Goal: Task Accomplishment & Management: Use online tool/utility

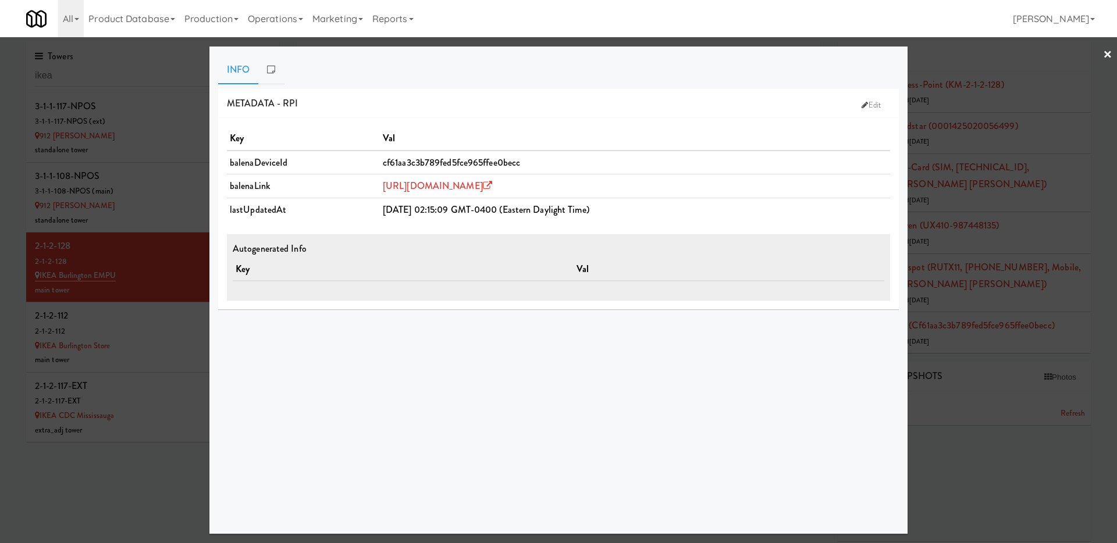
click at [150, 248] on div at bounding box center [558, 271] width 1117 height 543
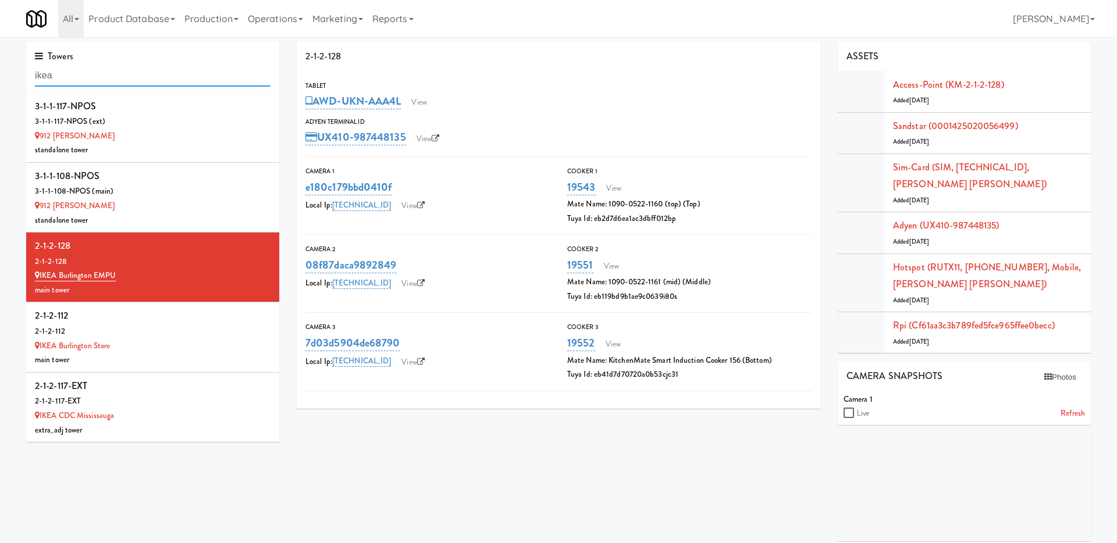
drag, startPoint x: 155, startPoint y: 74, endPoint x: 0, endPoint y: 74, distance: 154.7
click at [0, 74] on div "Towers ikea 3-1-1-117-NPOS 3-1-1-117-NPOS (ext) 912 IKEA Joliet standalone towe…" at bounding box center [558, 447] width 1117 height 810
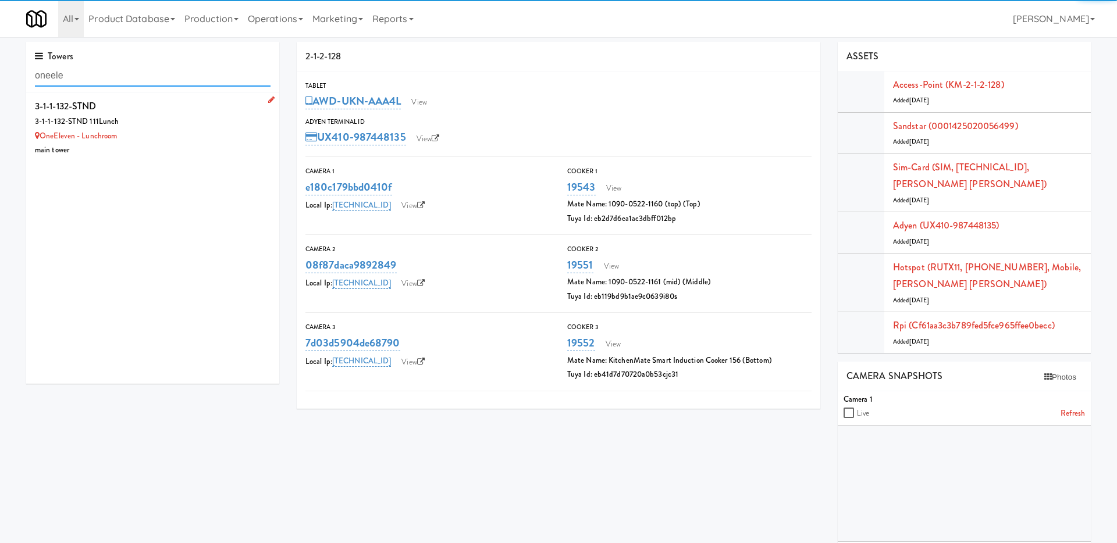
type input "oneele"
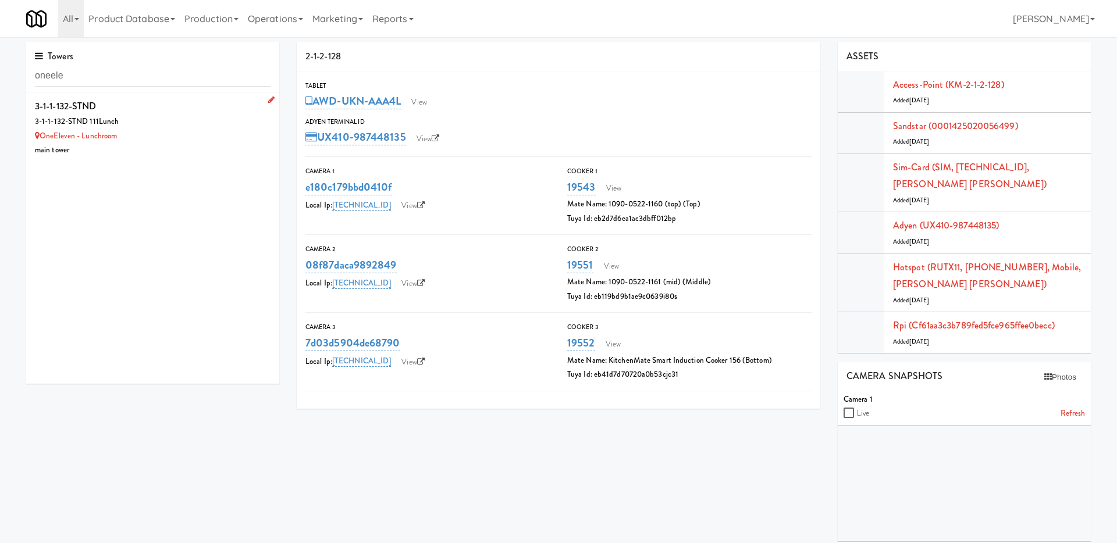
click at [191, 107] on div "3-1-1-132-STND" at bounding box center [153, 106] width 236 height 17
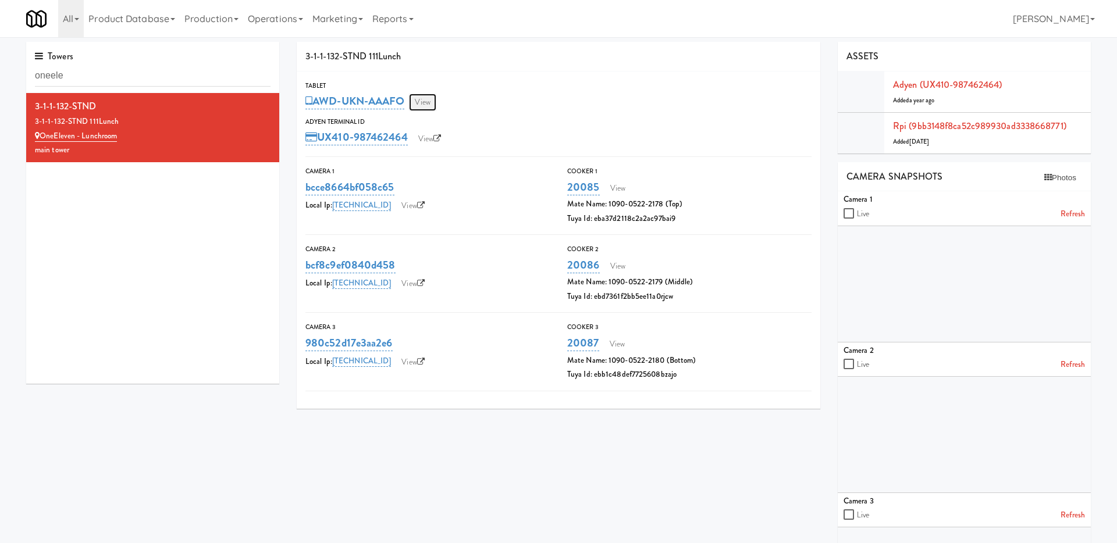
click at [425, 106] on link "View" at bounding box center [422, 102] width 27 height 17
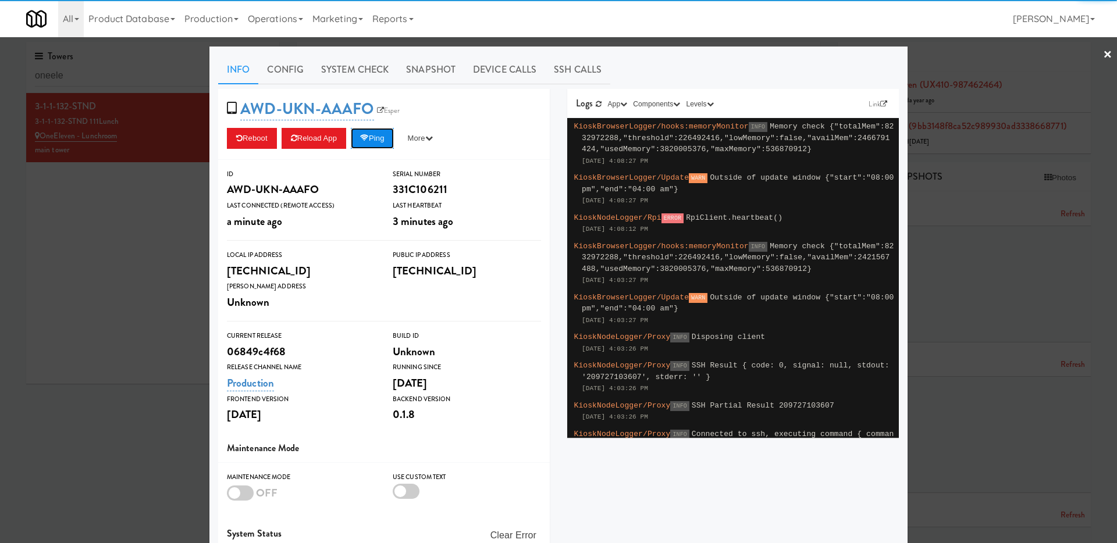
click at [365, 138] on icon at bounding box center [364, 138] width 9 height 8
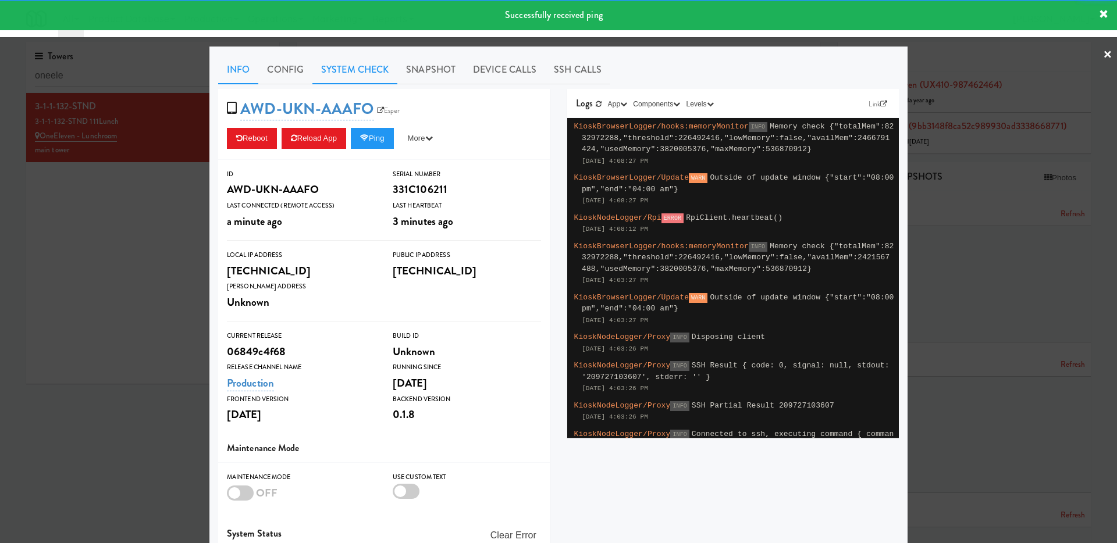
click at [372, 76] on link "System Check" at bounding box center [354, 69] width 85 height 29
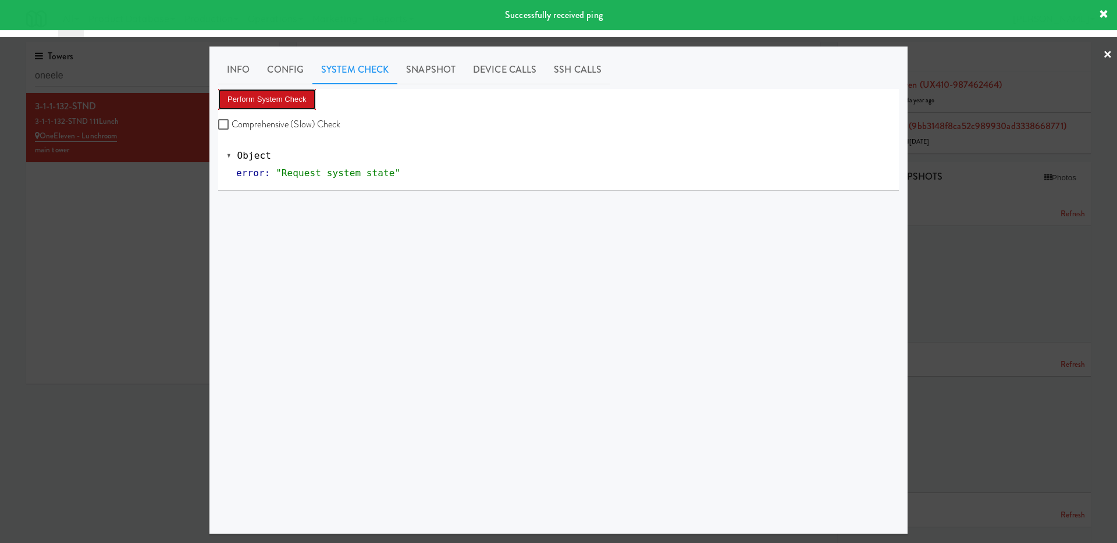
click at [306, 101] on button "Perform System Check" at bounding box center [267, 99] width 98 height 21
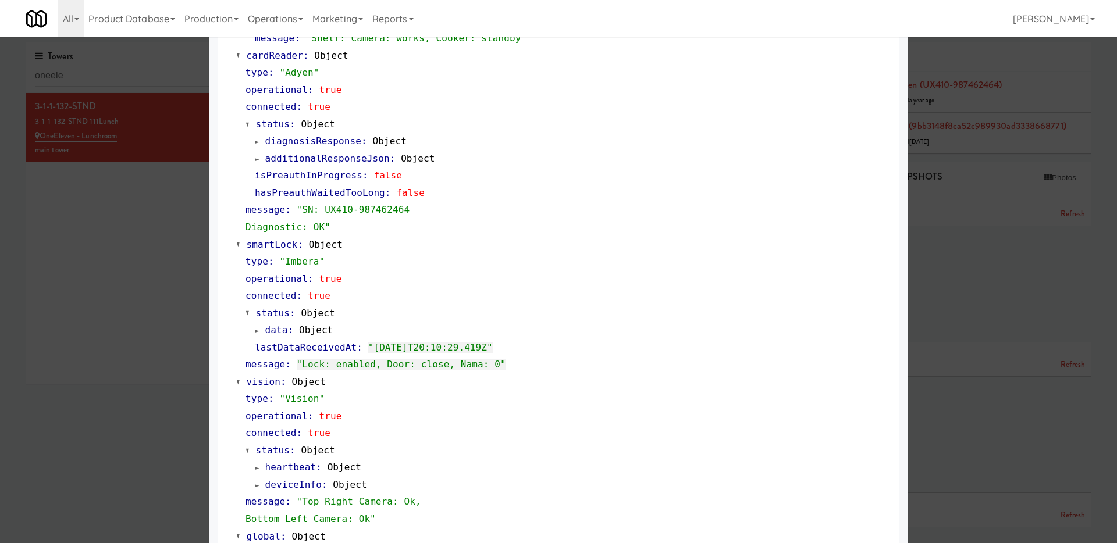
scroll to position [549, 0]
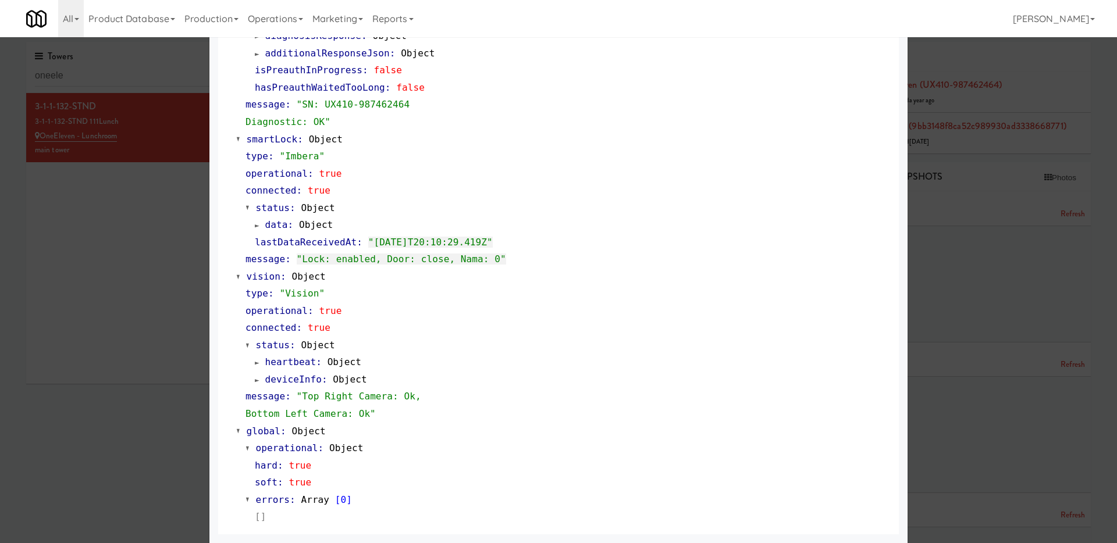
click at [156, 376] on div at bounding box center [558, 271] width 1117 height 543
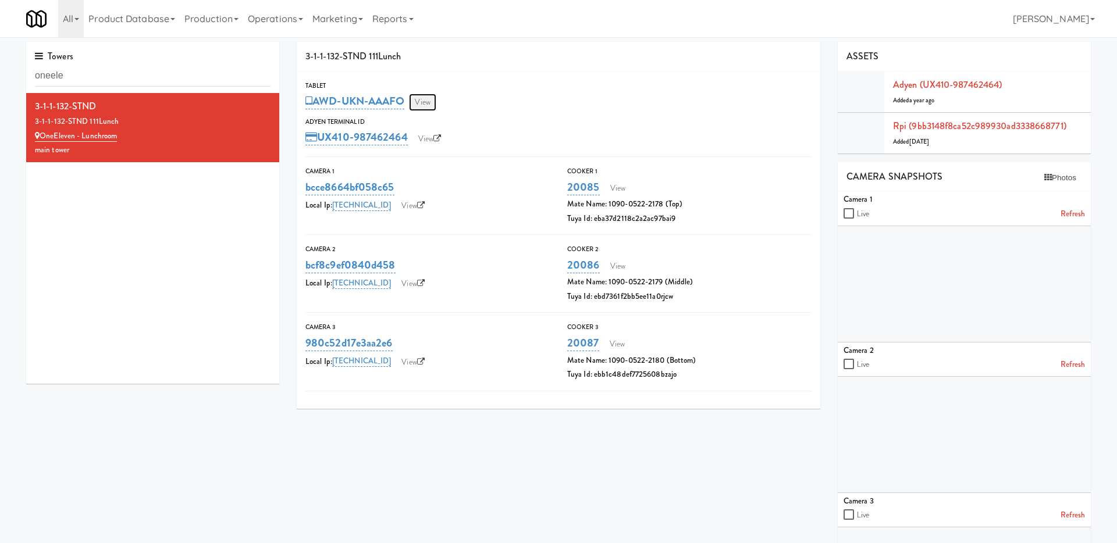
click at [428, 101] on link "View" at bounding box center [422, 102] width 27 height 17
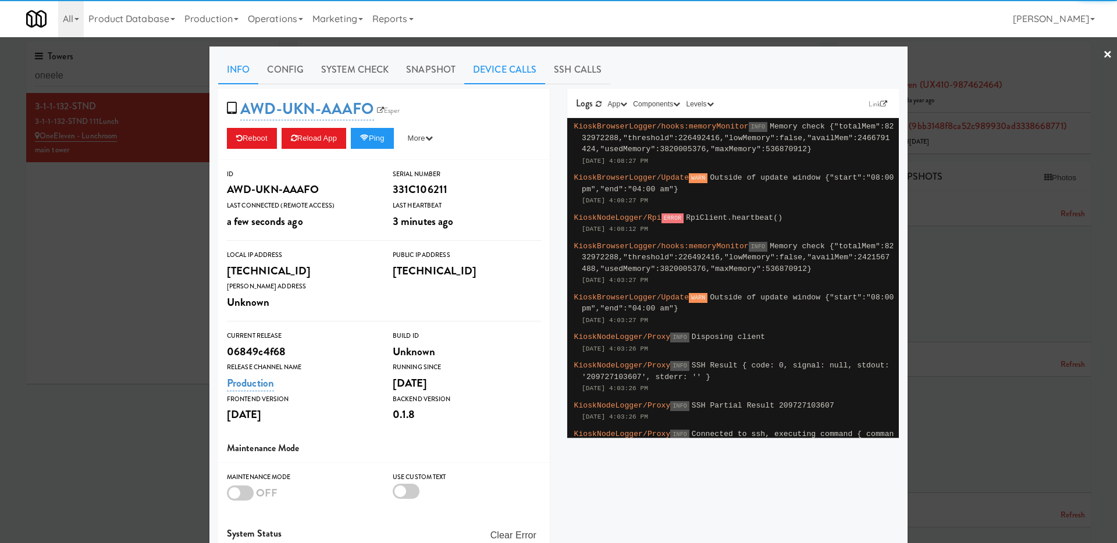
click at [482, 67] on link "Device Calls" at bounding box center [504, 69] width 81 height 29
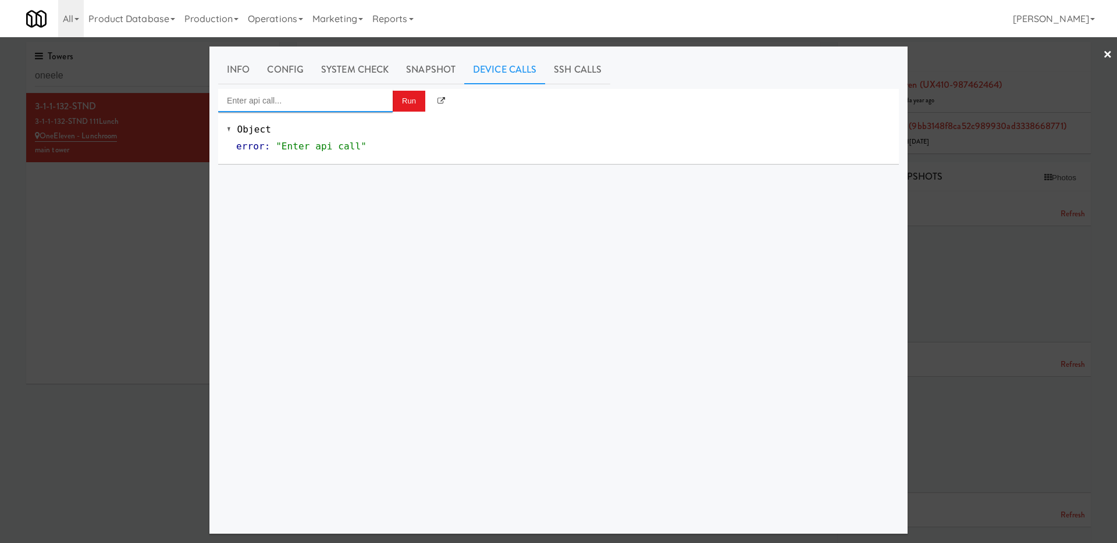
click at [345, 109] on input "Enter api call..." at bounding box center [305, 100] width 174 height 23
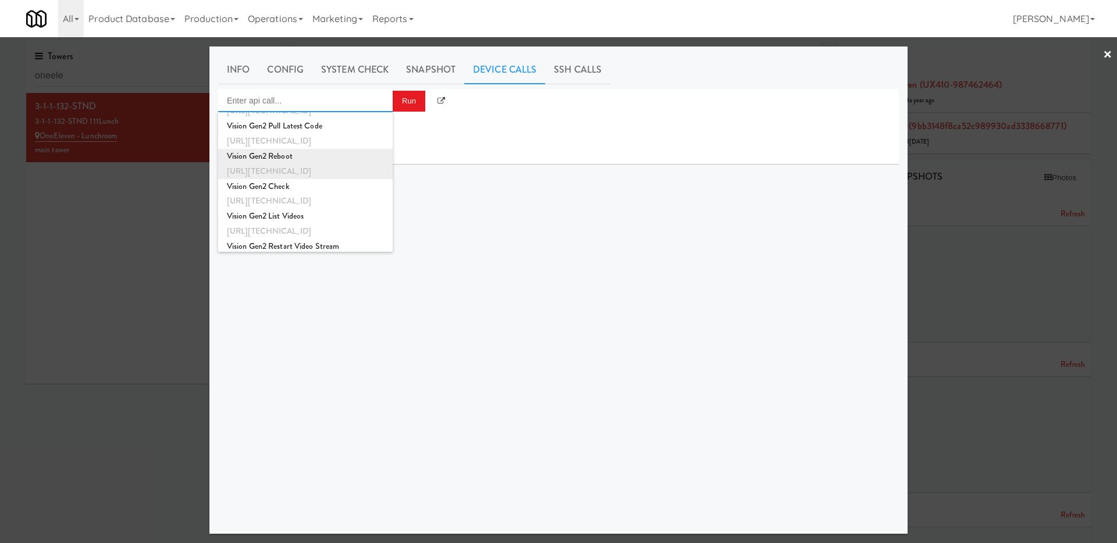
click at [350, 172] on div "http://192.168.1.242:8000/helpers/reboot" at bounding box center [305, 171] width 157 height 15
type input "Vision Gen2 Reboot"
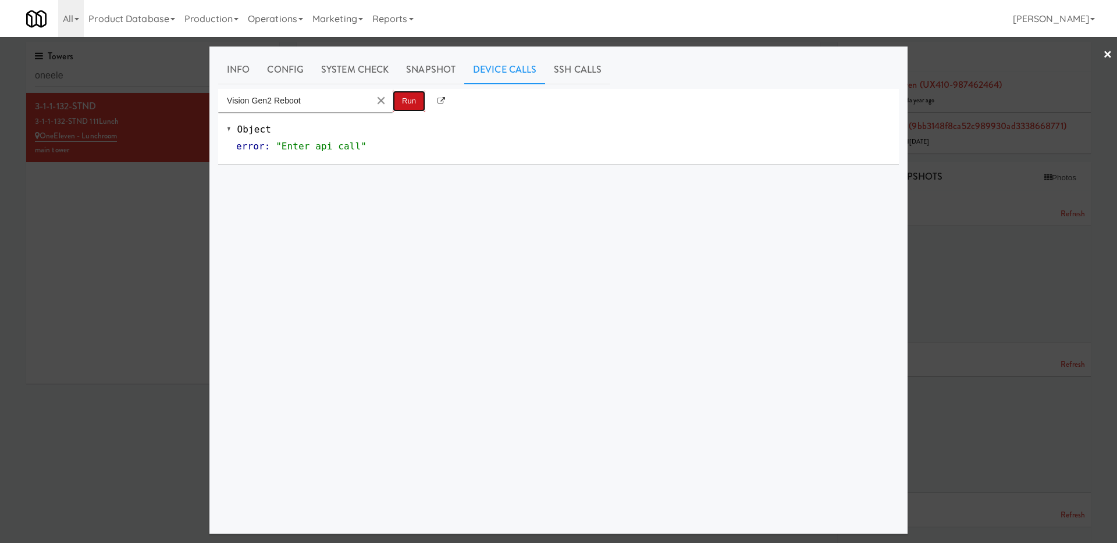
click at [421, 101] on button "Run" at bounding box center [409, 101] width 33 height 21
click at [380, 102] on button "Clear Input" at bounding box center [380, 100] width 17 height 17
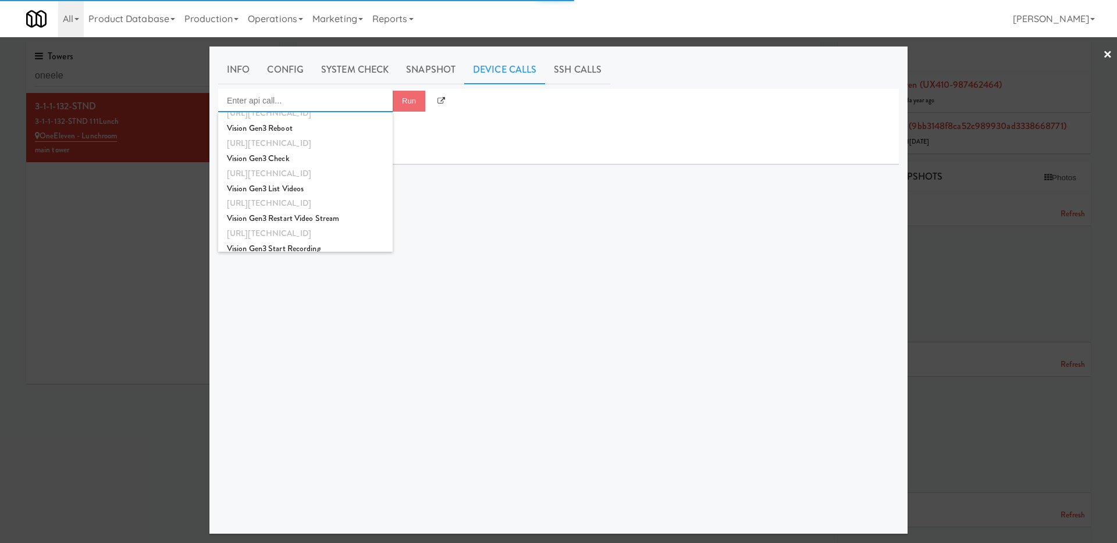
scroll to position [205, 0]
click at [310, 136] on div "http://192.168.11.6:8000/helpers/reboot" at bounding box center [305, 140] width 157 height 15
type input "Vision Gen3 Reboot"
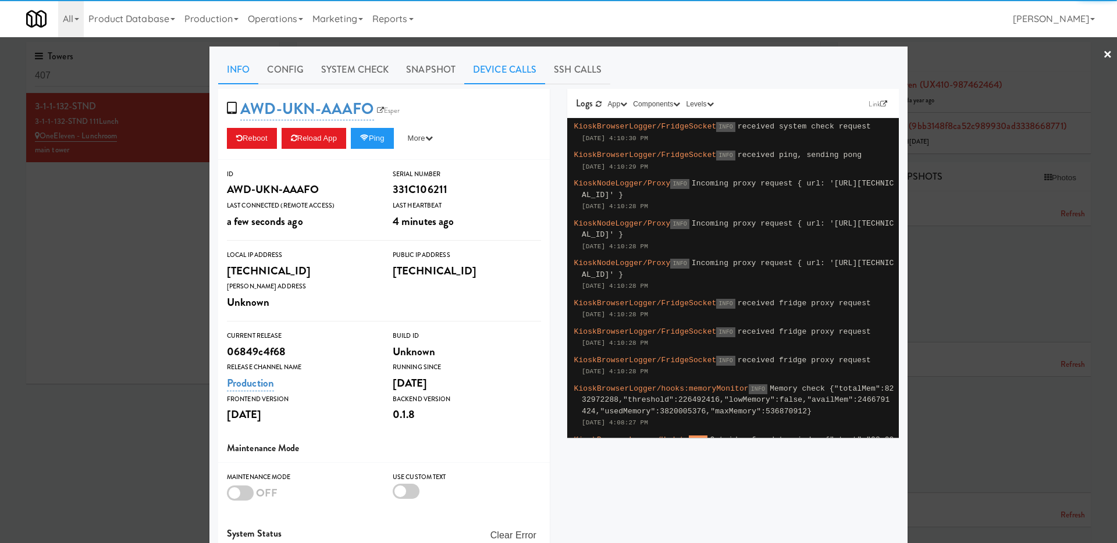
click at [469, 72] on link "Device Calls" at bounding box center [504, 69] width 81 height 29
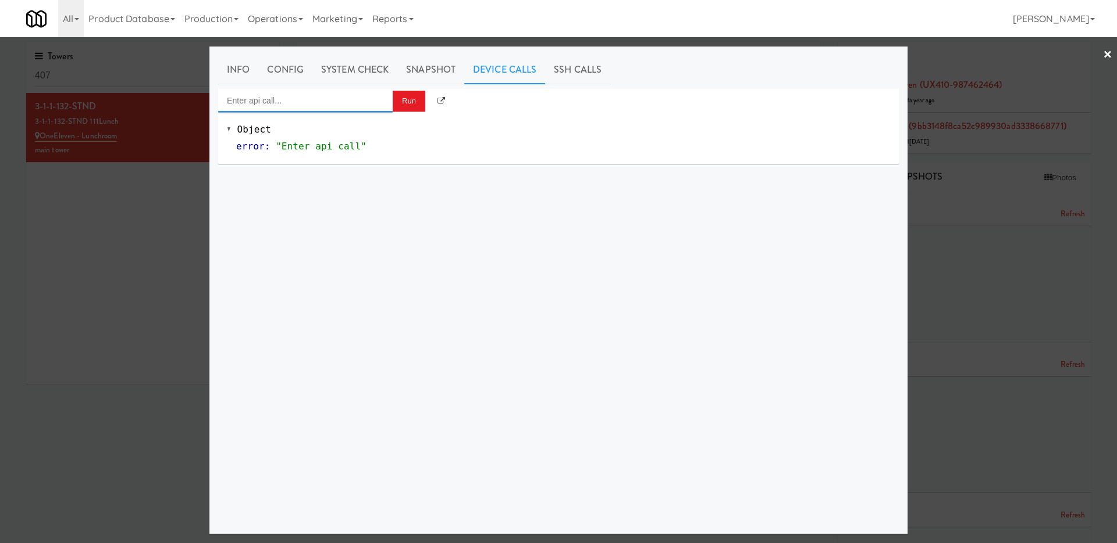
drag, startPoint x: 343, startPoint y: 101, endPoint x: 343, endPoint y: 108, distance: 7.0
click at [343, 101] on input "Enter api call..." at bounding box center [305, 100] width 174 height 23
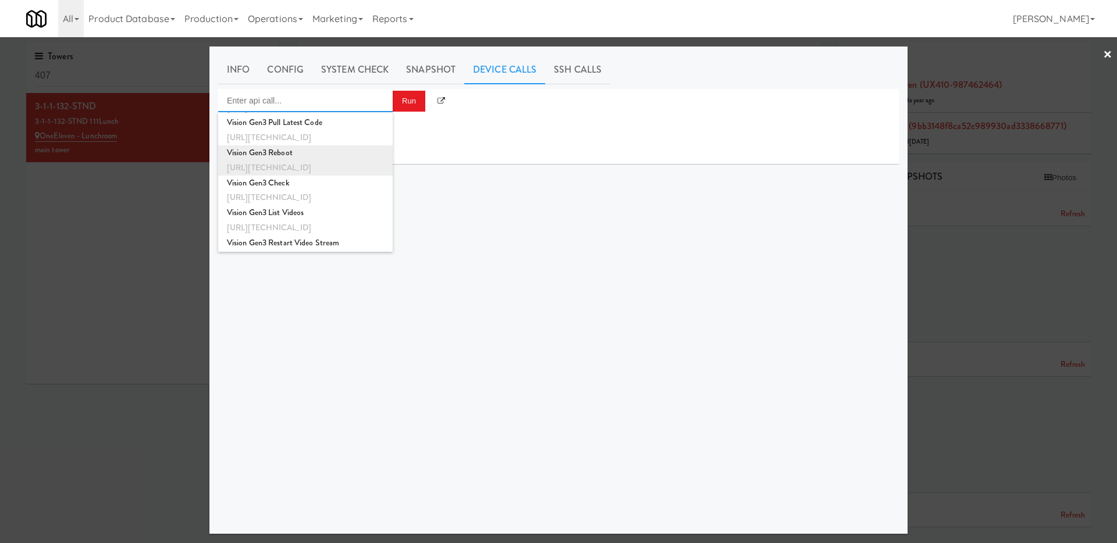
click at [323, 151] on div "Vision Gen3 Reboot" at bounding box center [305, 152] width 157 height 15
type input "Vision Gen3 Reboot"
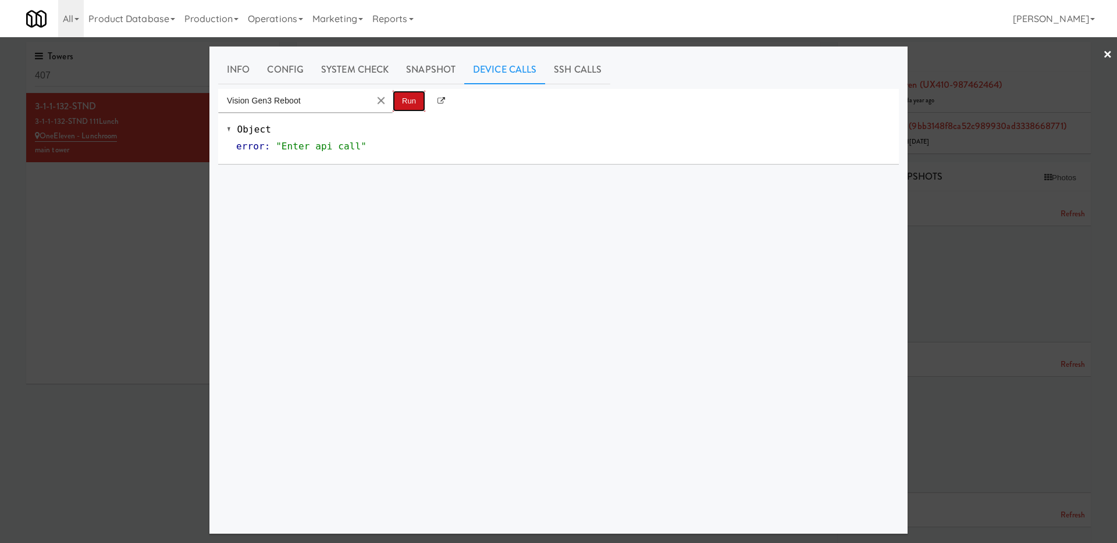
click at [401, 101] on button "Run" at bounding box center [409, 101] width 33 height 21
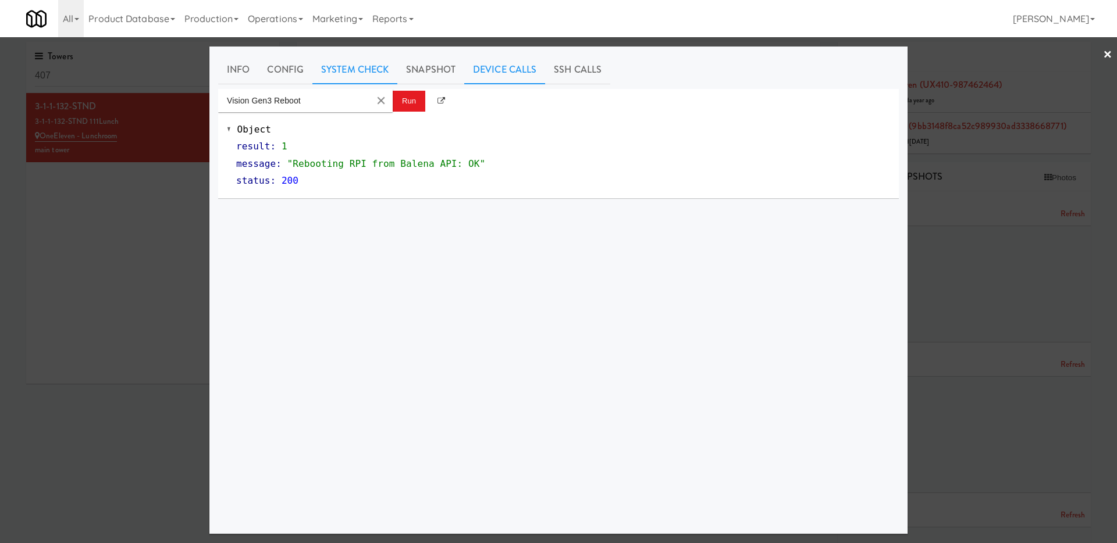
click at [340, 72] on link "System Check" at bounding box center [354, 69] width 85 height 29
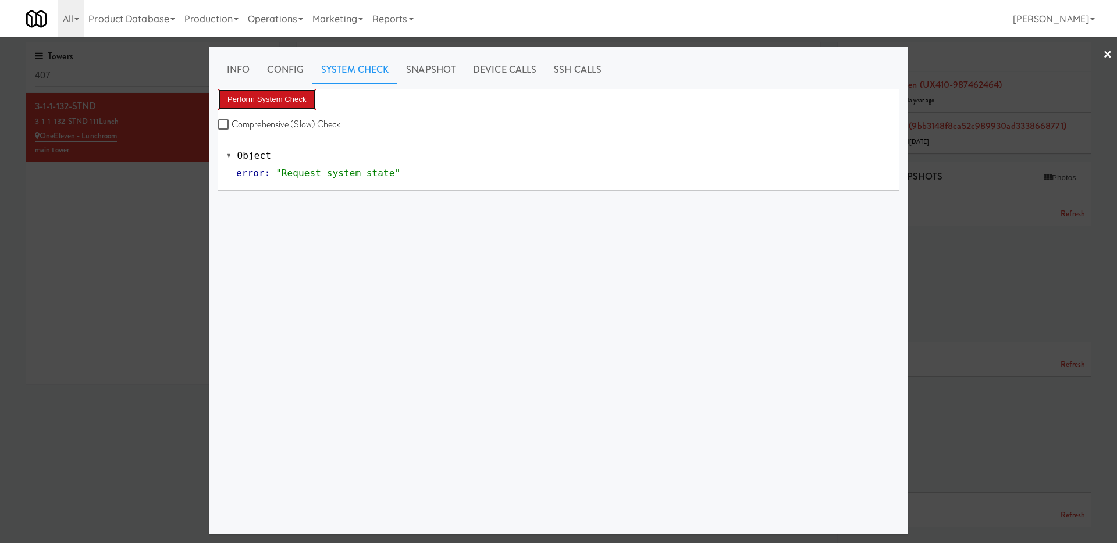
click at [302, 101] on button "Perform System Check" at bounding box center [267, 99] width 98 height 21
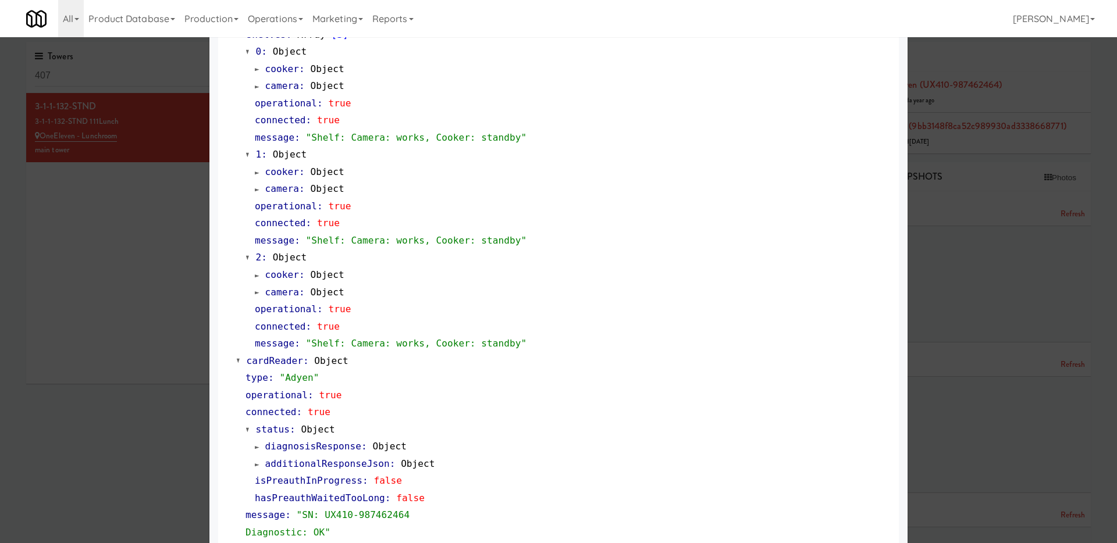
scroll to position [0, 0]
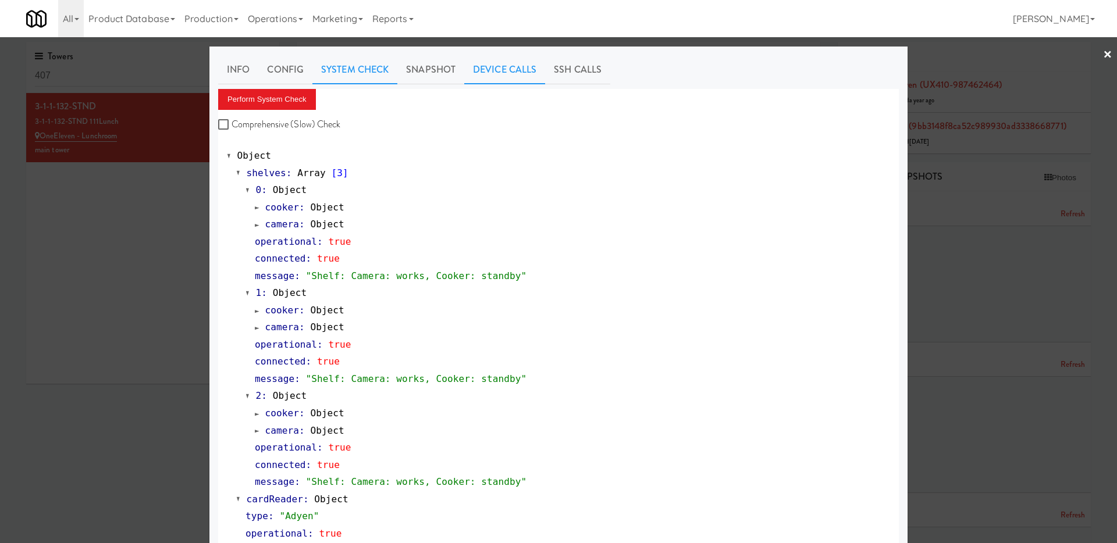
click at [497, 67] on link "Device Calls" at bounding box center [504, 69] width 81 height 29
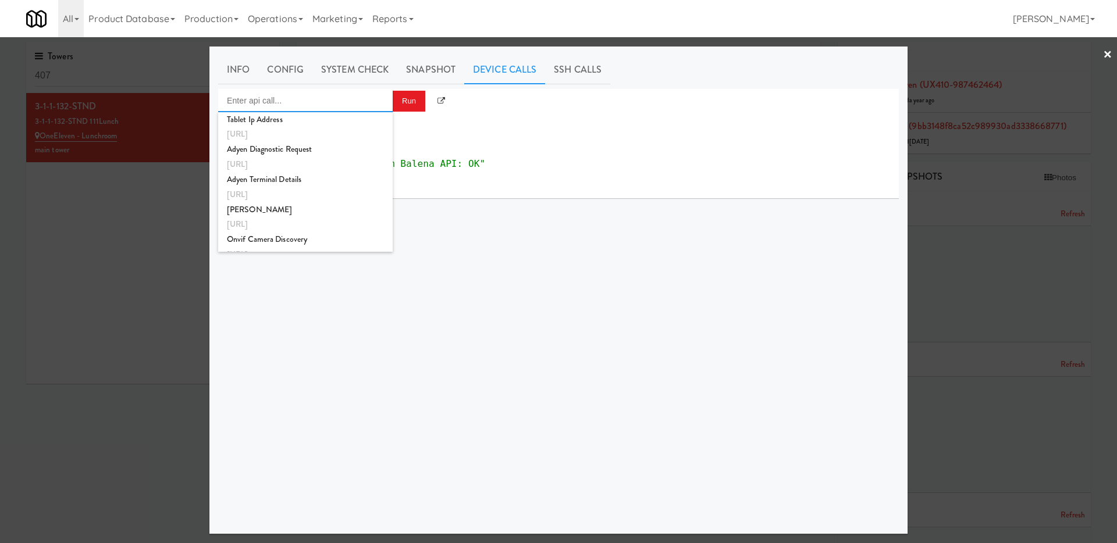
click at [311, 100] on input "Enter api call..." at bounding box center [305, 100] width 174 height 23
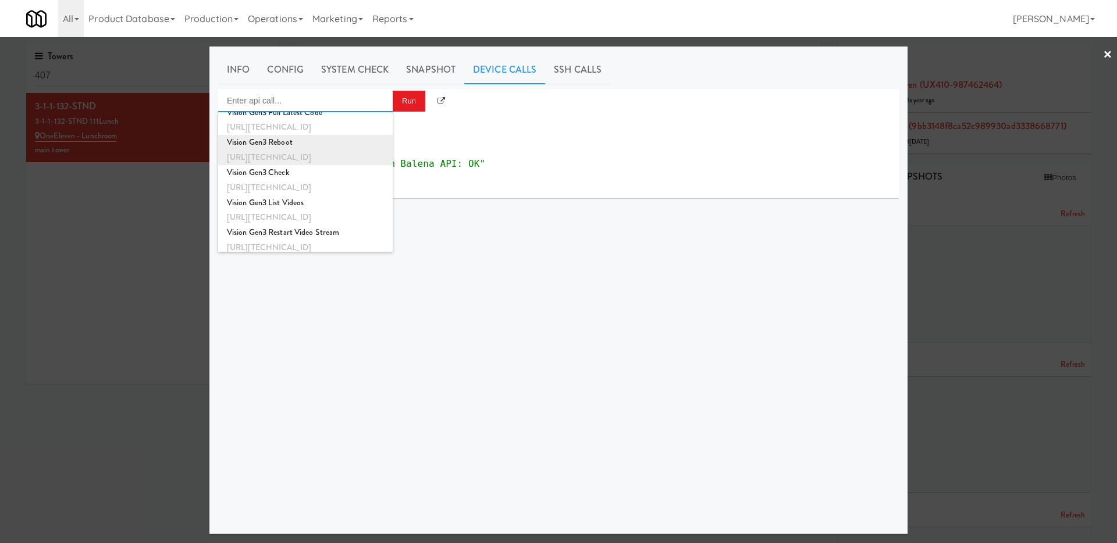
click at [305, 145] on div "Vision Gen3 Reboot" at bounding box center [305, 142] width 157 height 15
type input "Vision Gen3 Reboot"
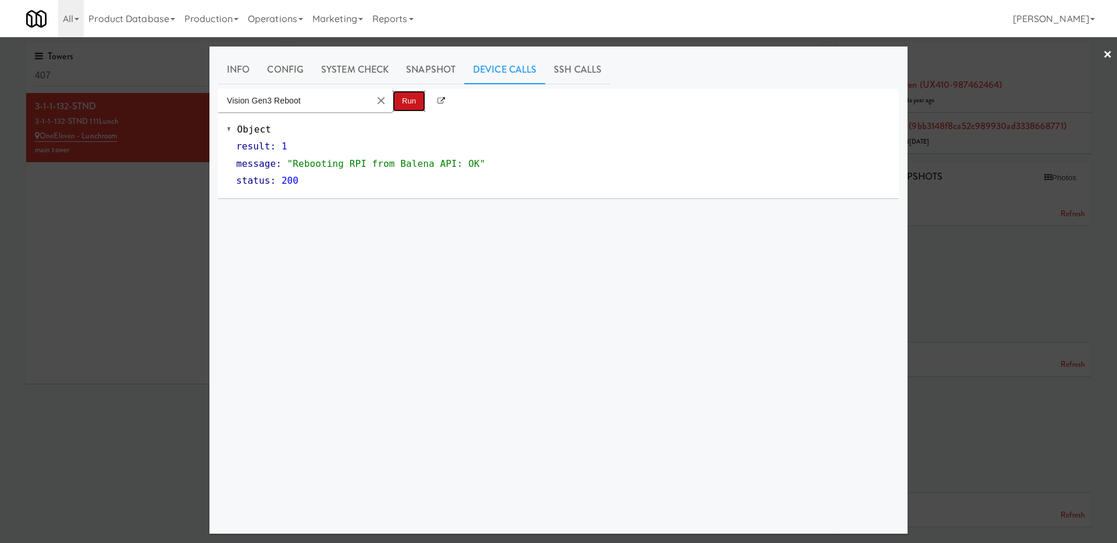
click at [401, 102] on button "Run" at bounding box center [409, 101] width 33 height 21
click at [68, 319] on div at bounding box center [558, 271] width 1117 height 543
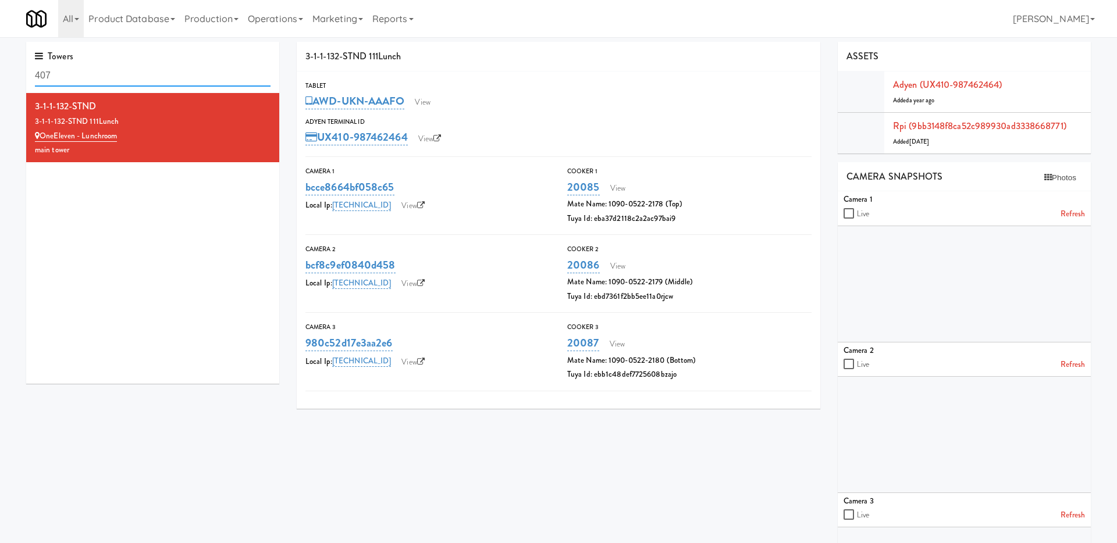
drag, startPoint x: 167, startPoint y: 83, endPoint x: 0, endPoint y: 68, distance: 168.2
click at [0, 68] on div "Towers 407 3-1-1-132-STND 3-1-1-132-STND 111Lunch OneEleven - Lunchroom main to…" at bounding box center [558, 347] width 1117 height 611
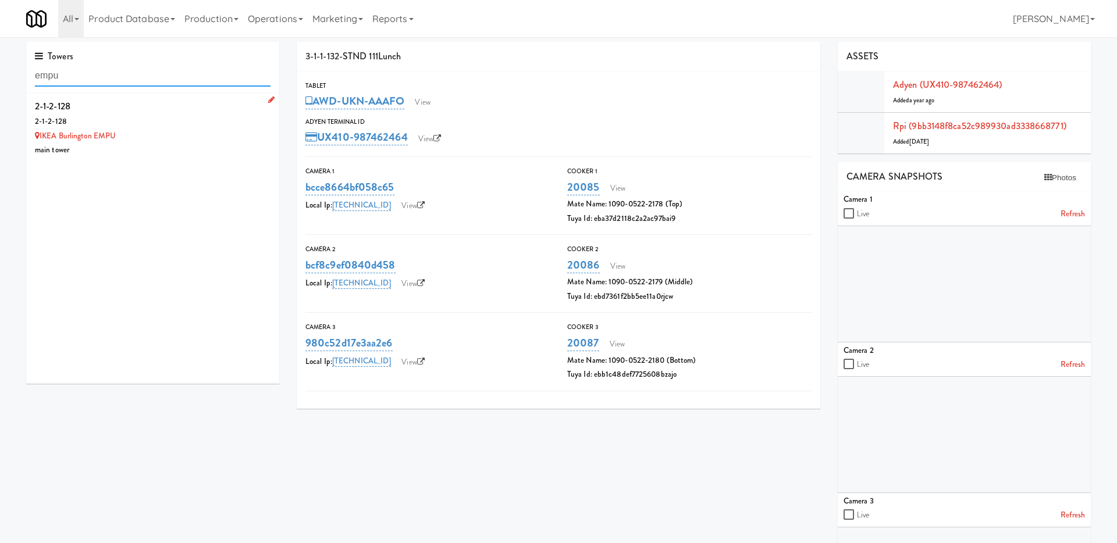
type input "empu"
click at [134, 141] on div "IKEA Burlington EMPU" at bounding box center [153, 136] width 236 height 15
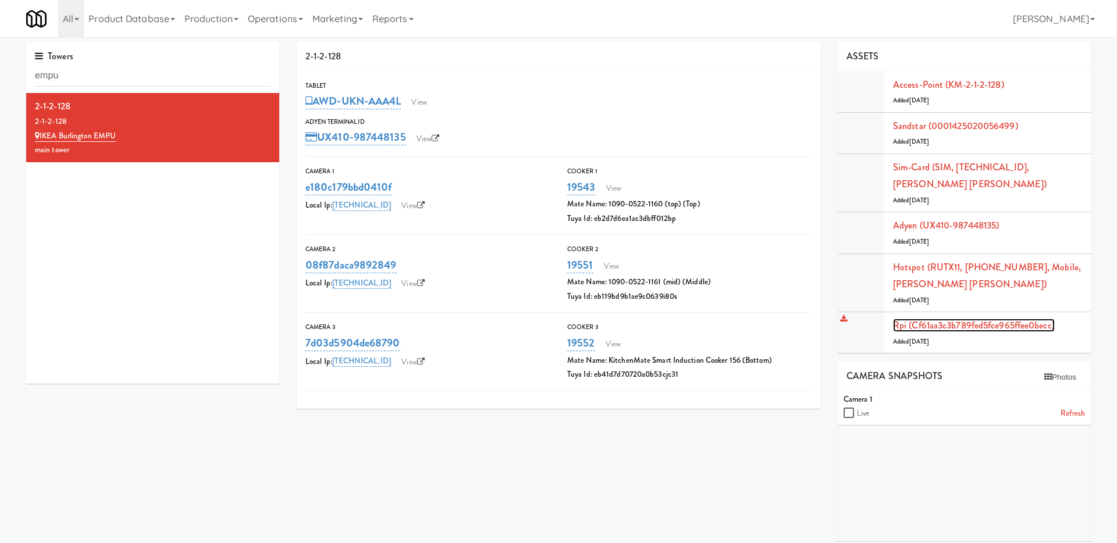
click at [910, 328] on link "Rpi (cf61aa3c3b789fed5fce965ffee0becc)" at bounding box center [974, 325] width 162 height 13
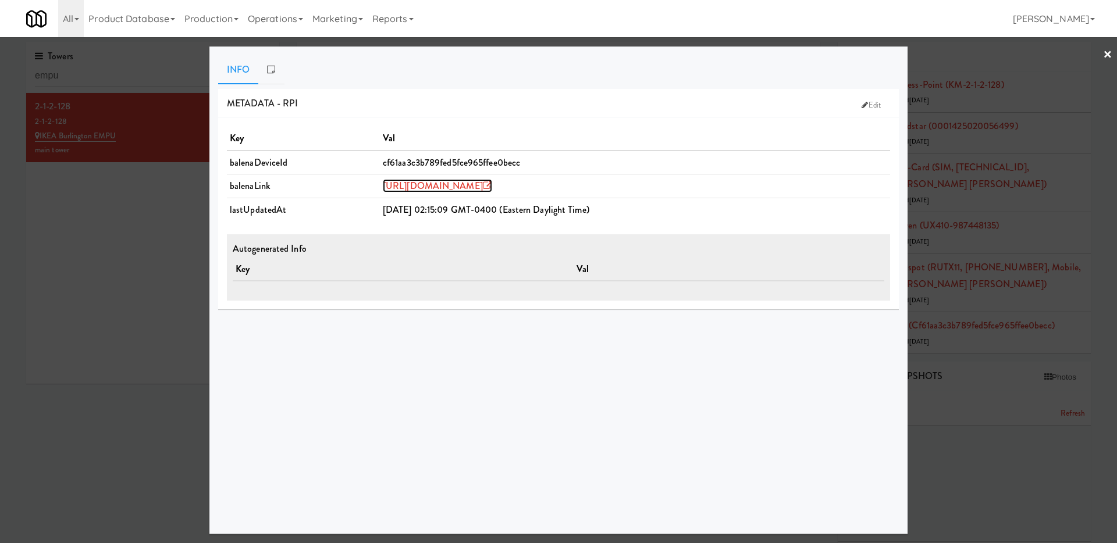
click at [492, 188] on link "https://dashboard.balena-cloud.com/devices/cf61aa3c3b789fed5fce965ffee0becc" at bounding box center [437, 185] width 109 height 13
click at [124, 273] on div at bounding box center [558, 271] width 1117 height 543
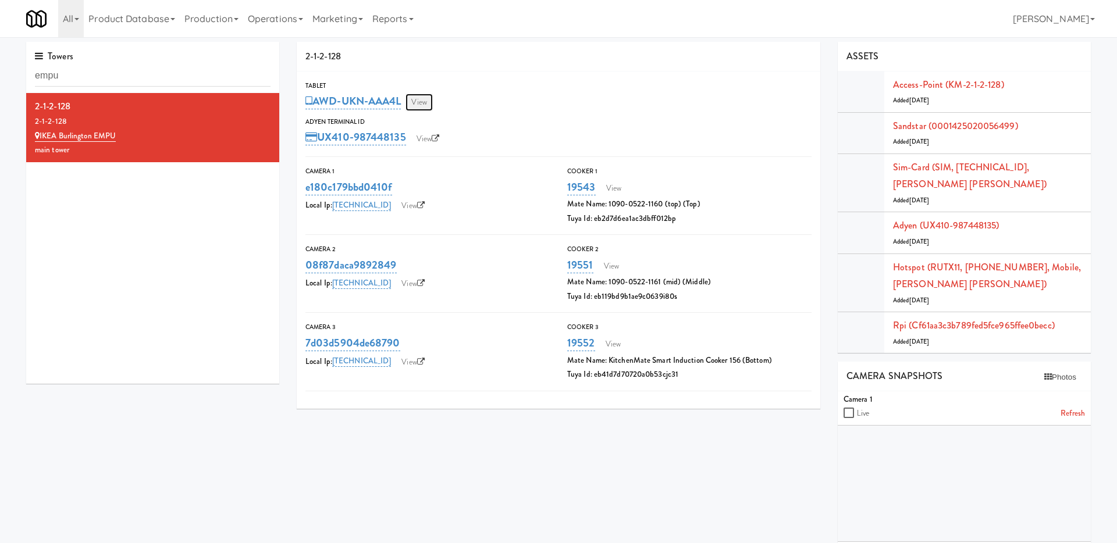
click at [422, 98] on link "View" at bounding box center [418, 102] width 27 height 17
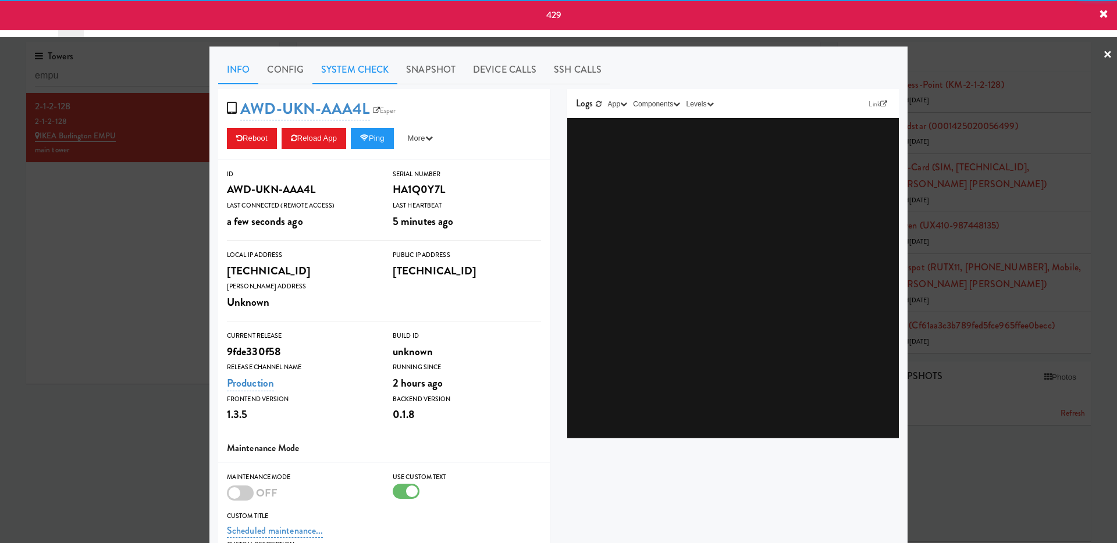
click at [336, 67] on link "System Check" at bounding box center [354, 69] width 85 height 29
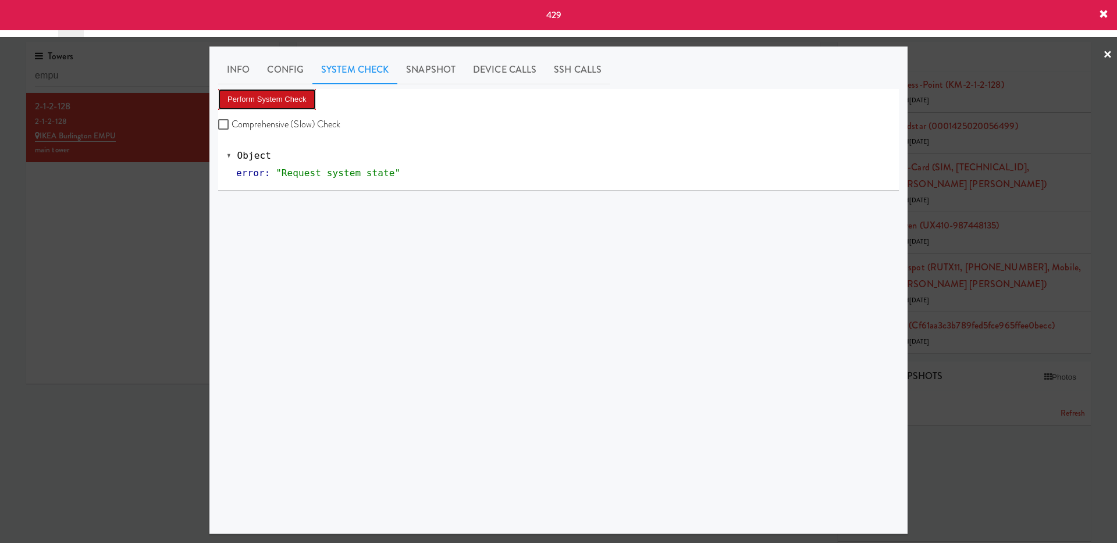
click at [300, 89] on button "Perform System Check" at bounding box center [267, 99] width 98 height 21
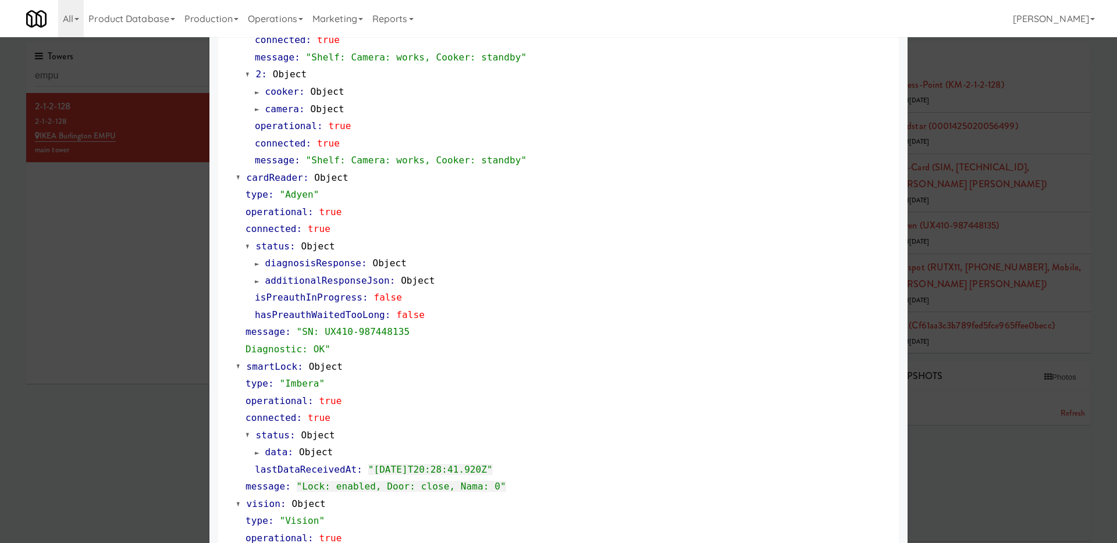
scroll to position [549, 0]
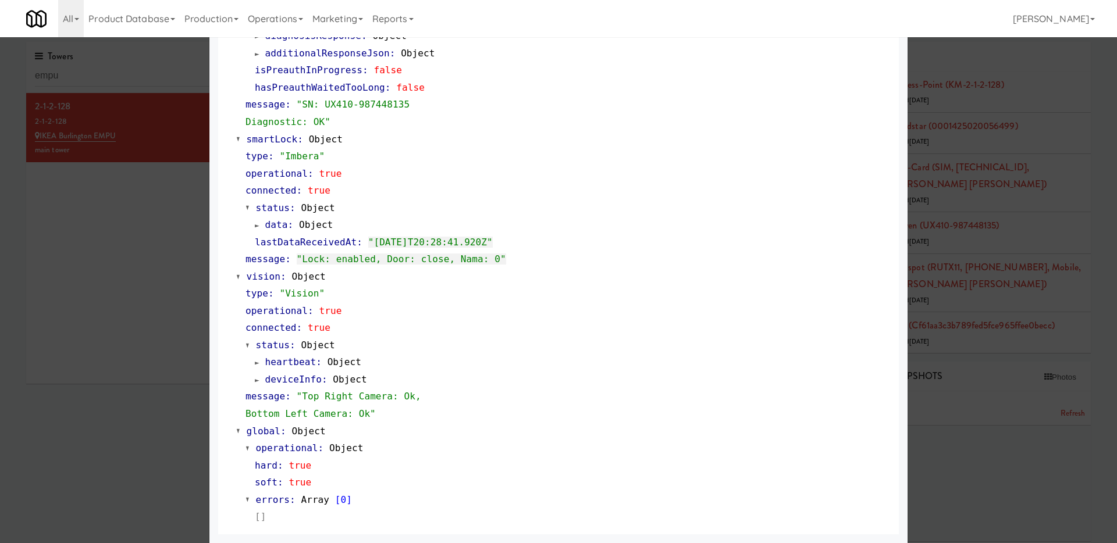
click at [256, 379] on span at bounding box center [257, 380] width 5 height 9
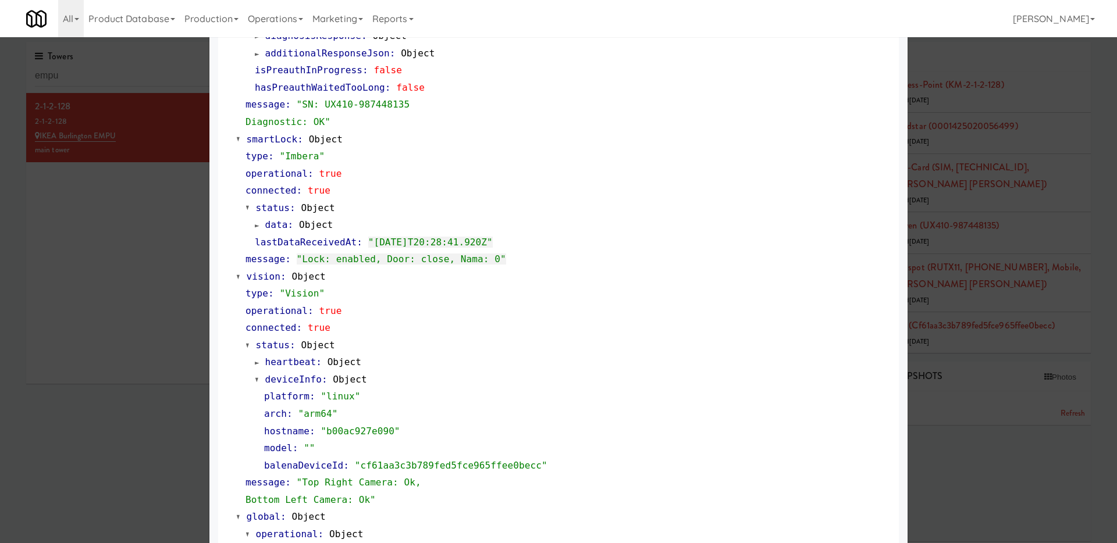
click at [127, 213] on div at bounding box center [558, 271] width 1117 height 543
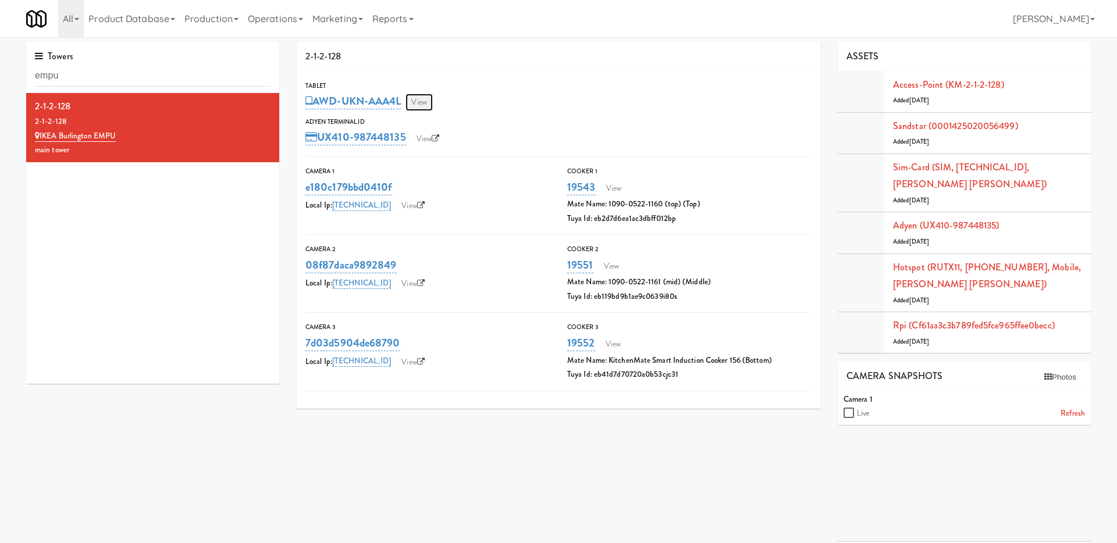
click at [421, 103] on link "View" at bounding box center [418, 102] width 27 height 17
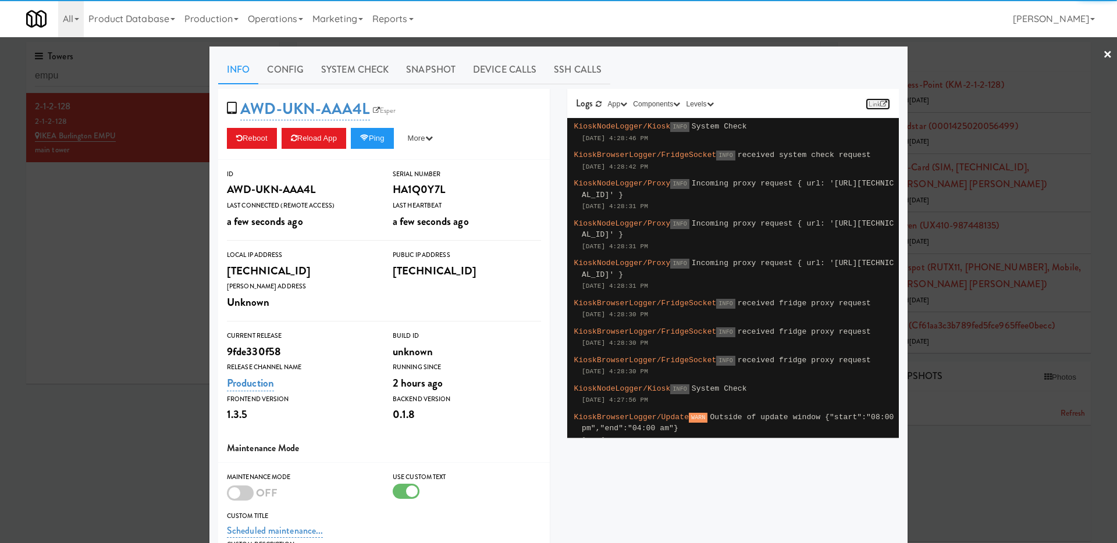
click at [887, 102] on link "Link" at bounding box center [877, 104] width 24 height 12
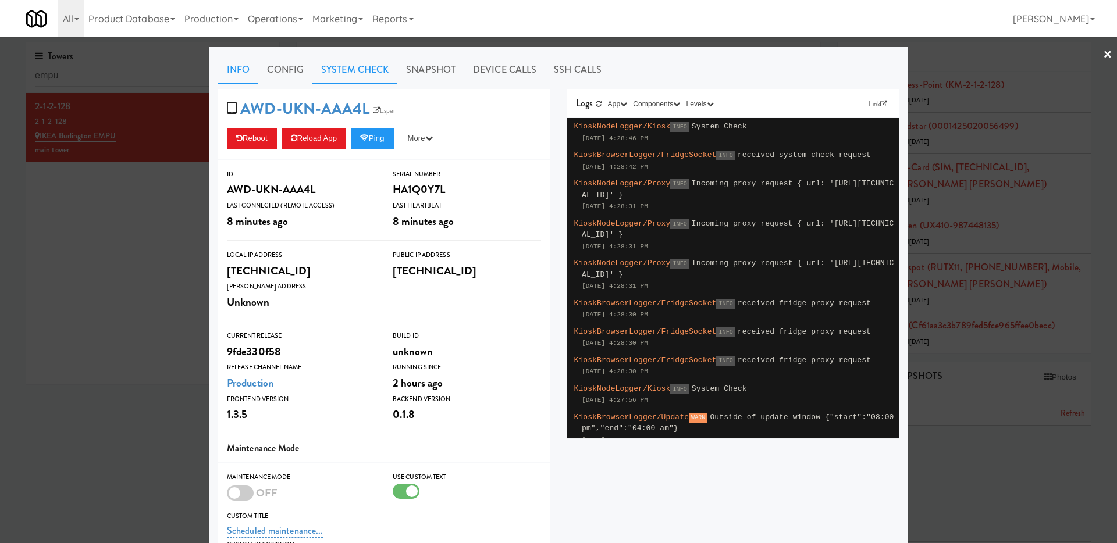
click at [365, 67] on link "System Check" at bounding box center [354, 69] width 85 height 29
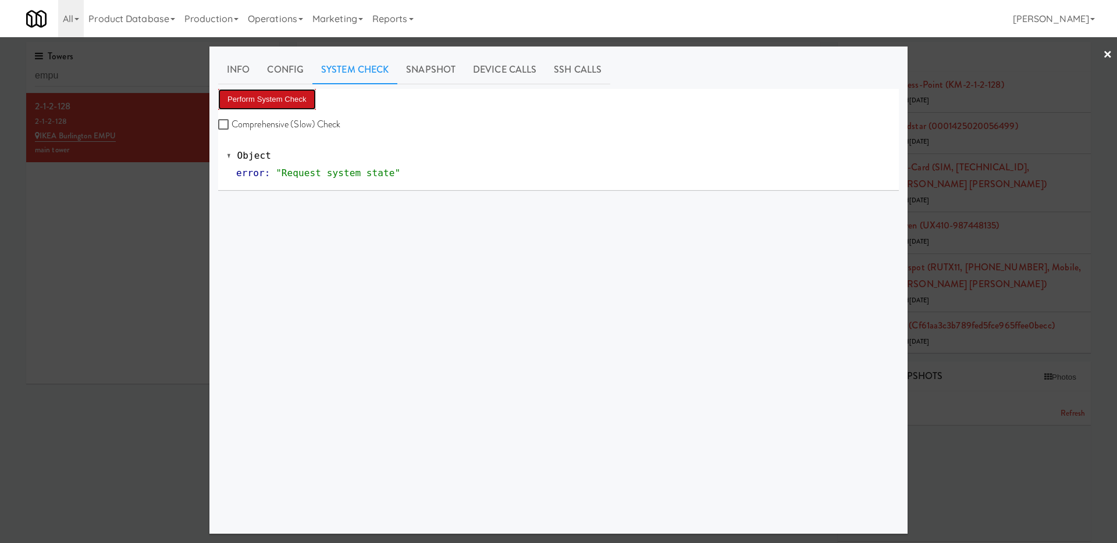
click at [289, 99] on button "Perform System Check" at bounding box center [267, 99] width 98 height 21
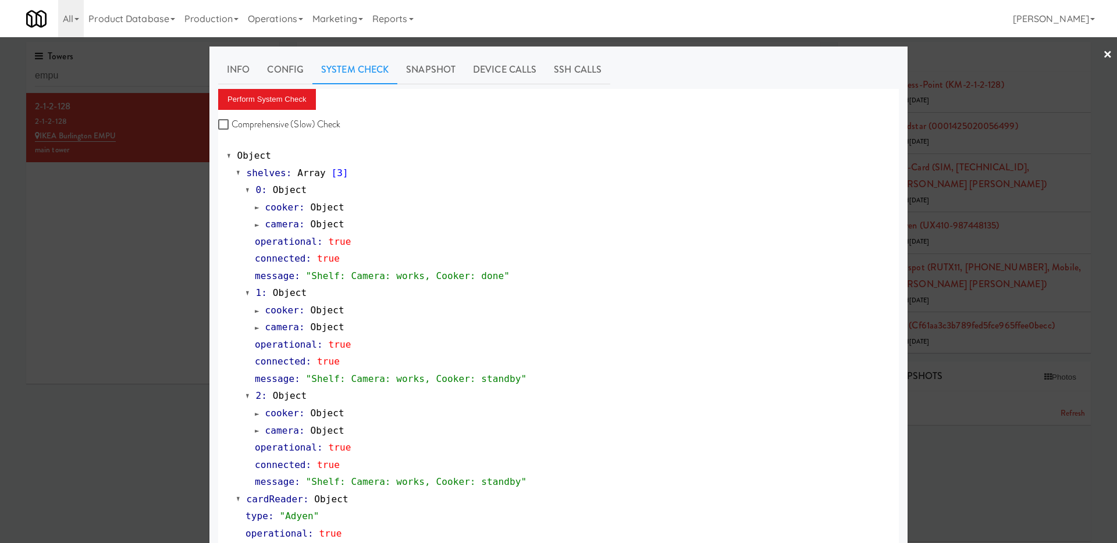
click at [84, 296] on div at bounding box center [558, 271] width 1117 height 543
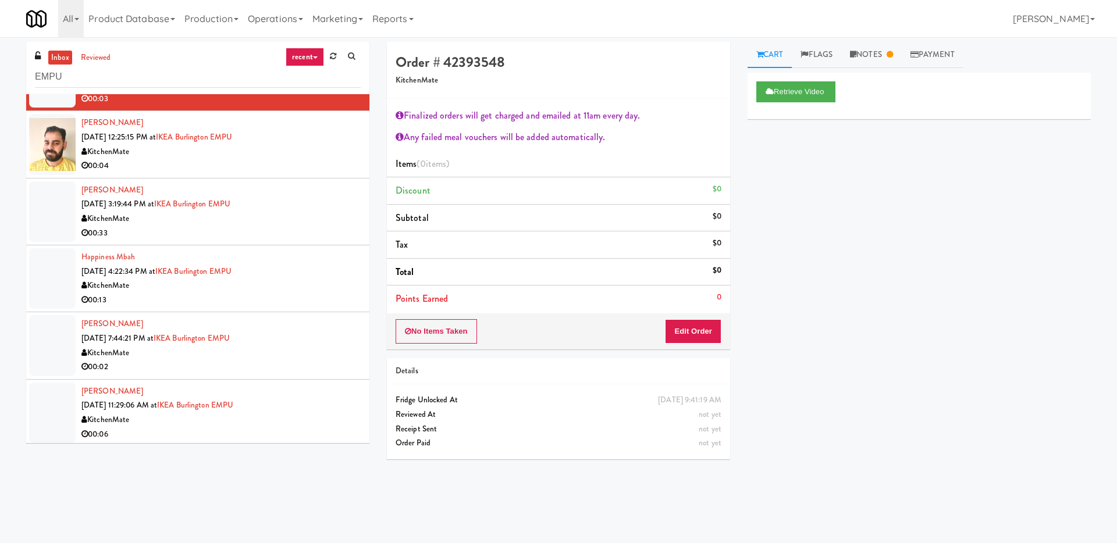
scroll to position [657, 0]
